Goal: Transaction & Acquisition: Purchase product/service

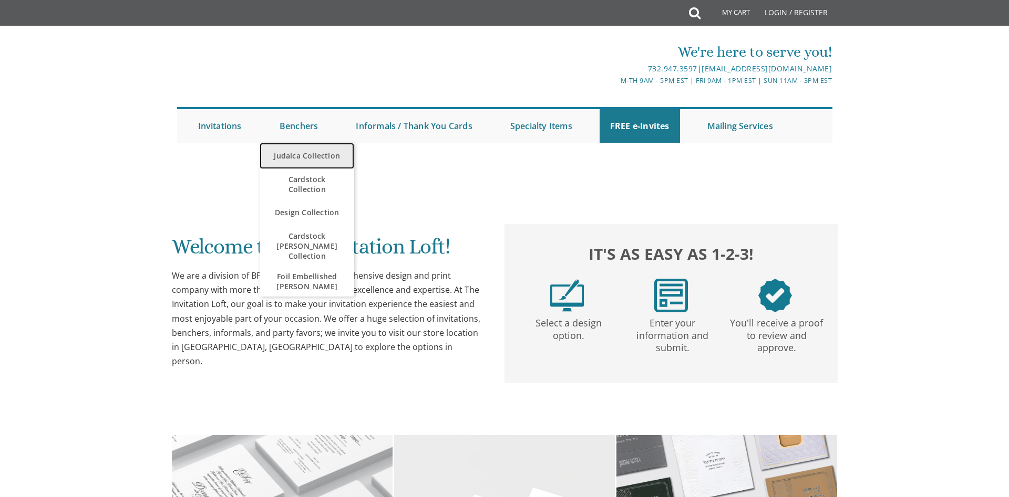
click at [306, 157] on link "Judaica Collection" at bounding box center [306, 156] width 95 height 26
click at [316, 156] on link "Judaica Collection" at bounding box center [306, 156] width 95 height 26
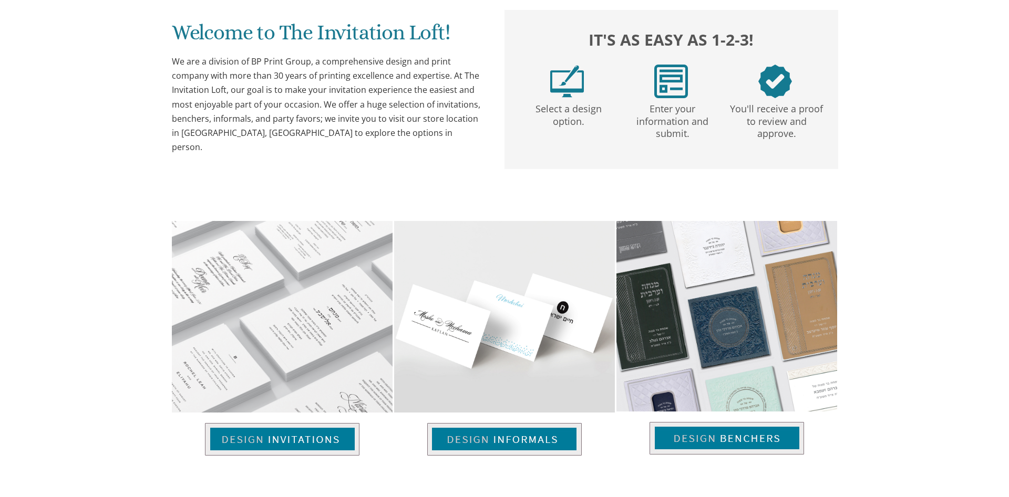
scroll to position [54, 0]
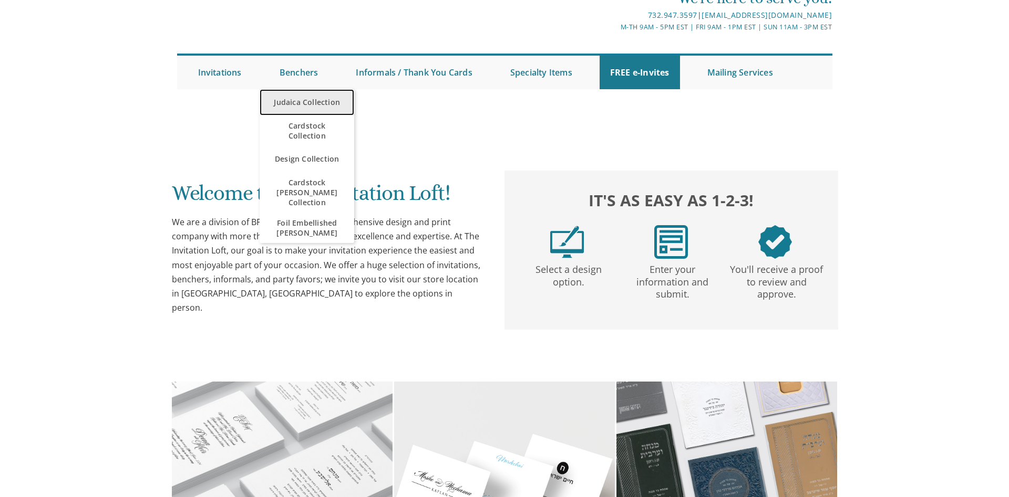
click at [294, 102] on link "Judaica Collection" at bounding box center [306, 102] width 95 height 26
click at [314, 101] on link "Judaica Collection" at bounding box center [306, 102] width 95 height 26
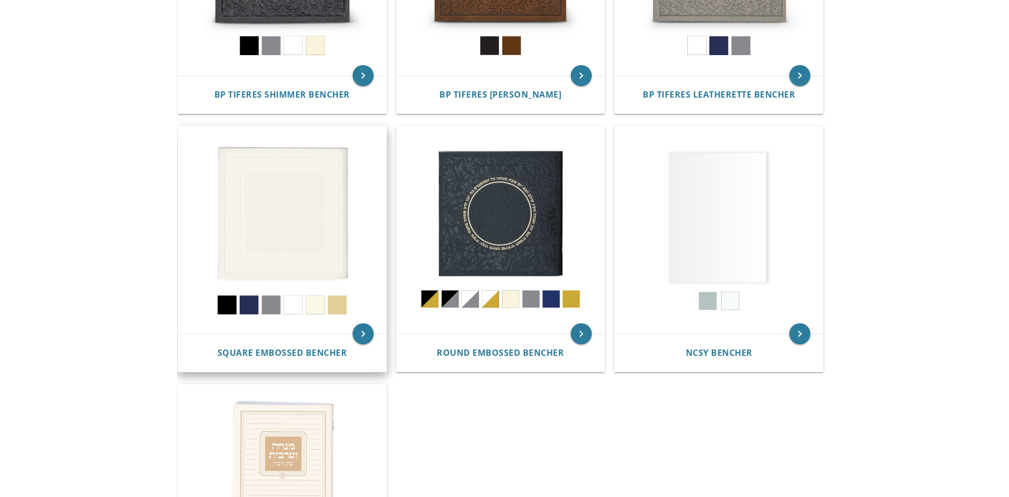
scroll to position [429, 0]
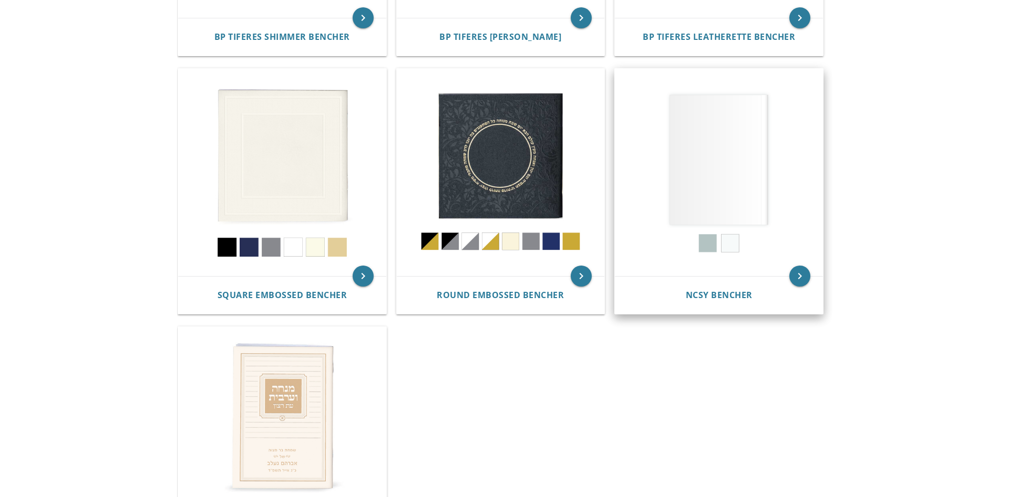
click at [707, 162] on img at bounding box center [719, 173] width 208 height 208
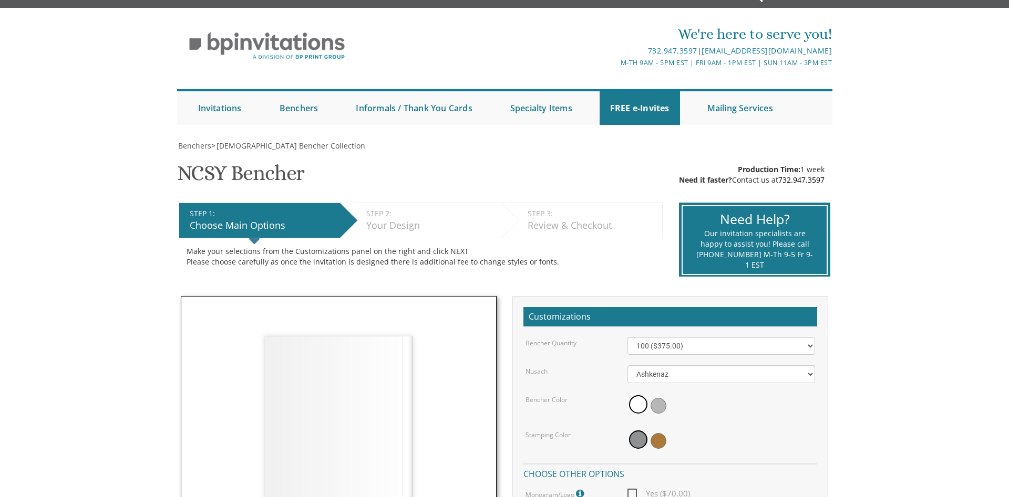
scroll to position [161, 0]
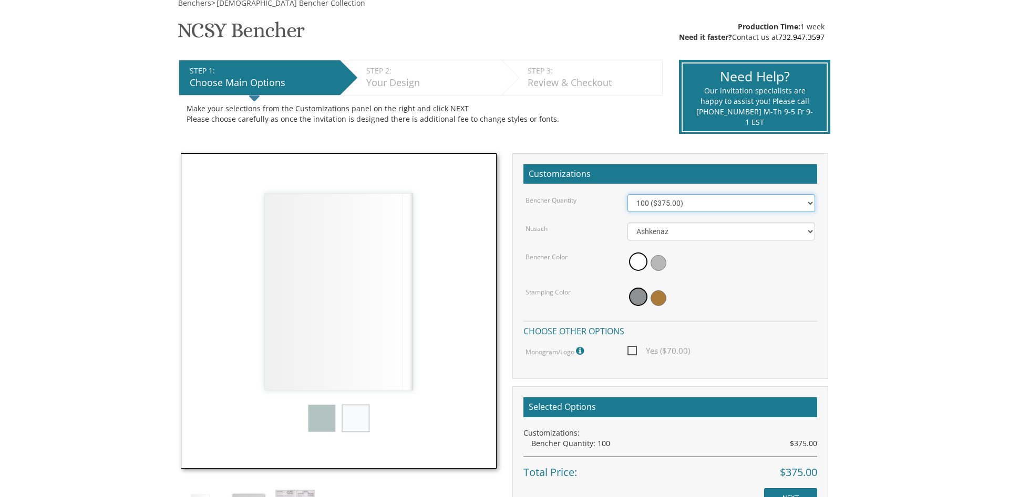
click at [627, 194] on select "100 ($375.00) 200 ($650.00) 300 ($975.00) 400 ($1,300.00) 500 ($1,625.00)" at bounding box center [721, 203] width 188 height 18
click option "100 ($375.00)" at bounding box center [0, 0] width 0 height 0
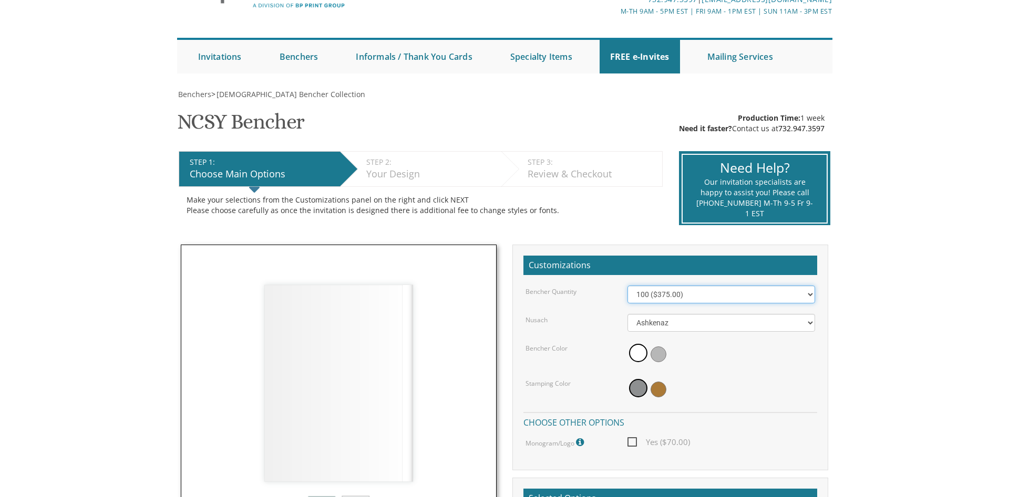
scroll to position [214, 0]
